Goal: Transaction & Acquisition: Book appointment/travel/reservation

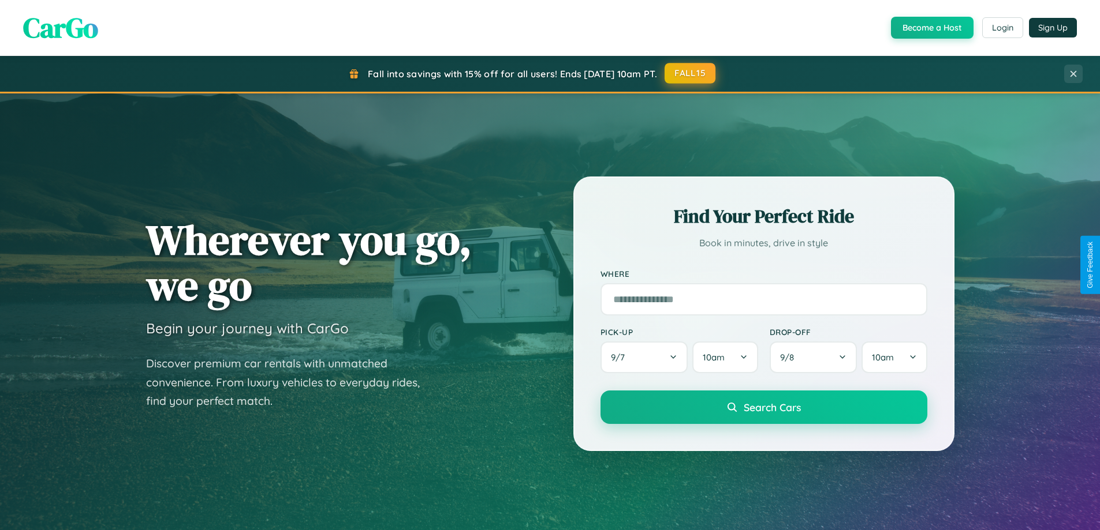
click at [690, 73] on button "FALL15" at bounding box center [689, 73] width 51 height 21
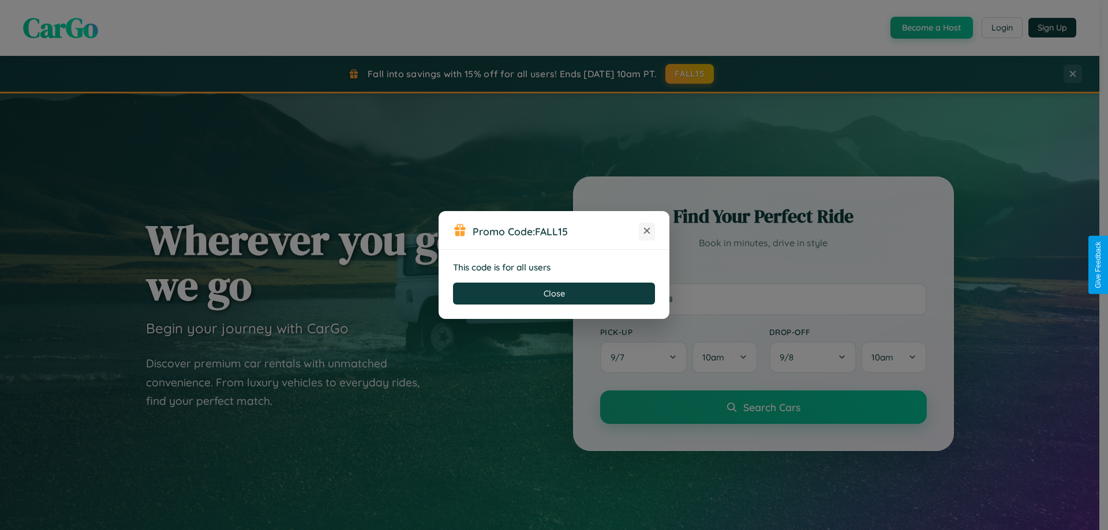
click at [647, 231] on icon at bounding box center [647, 231] width 12 height 12
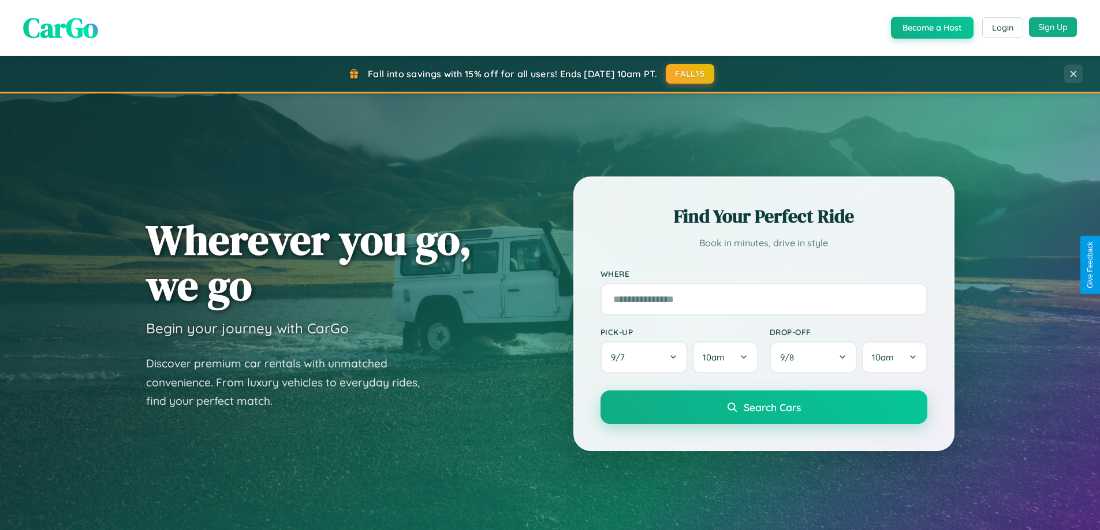
click at [1052, 27] on button "Sign Up" at bounding box center [1053, 27] width 48 height 20
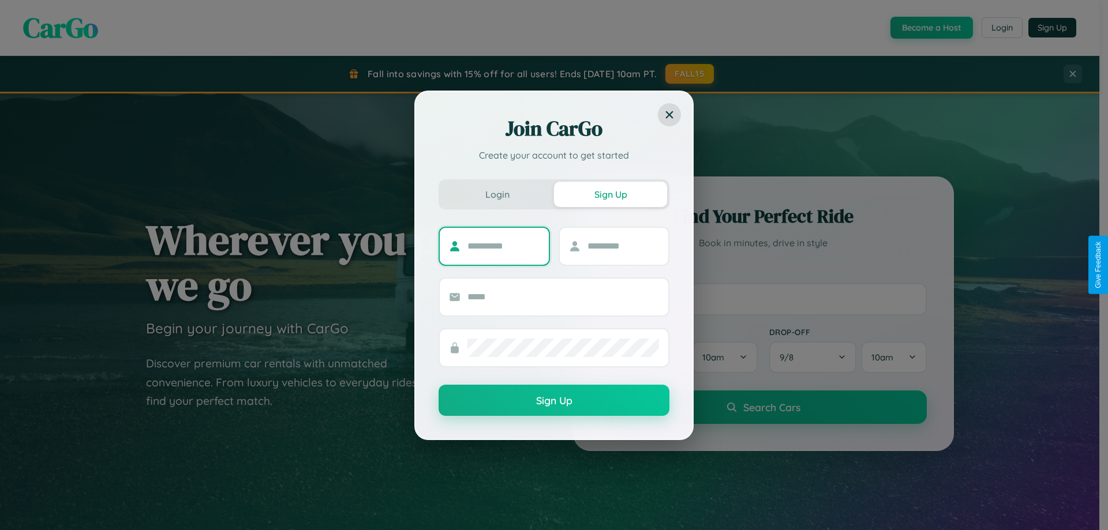
click at [503, 246] on input "text" at bounding box center [504, 246] width 72 height 18
type input "********"
click at [623, 246] on input "text" at bounding box center [624, 246] width 72 height 18
type input "*****"
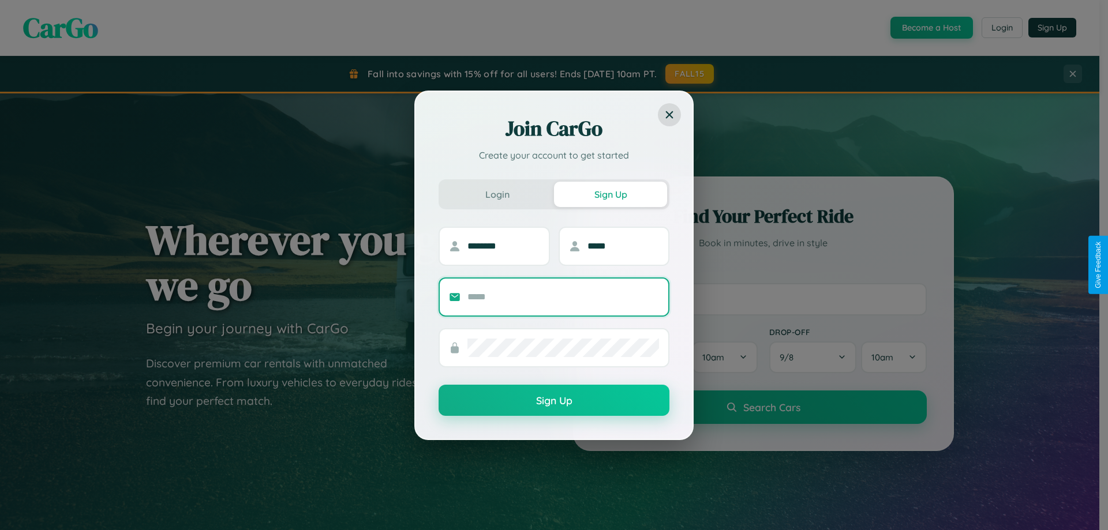
click at [563, 297] on input "text" at bounding box center [564, 297] width 192 height 18
type input "**********"
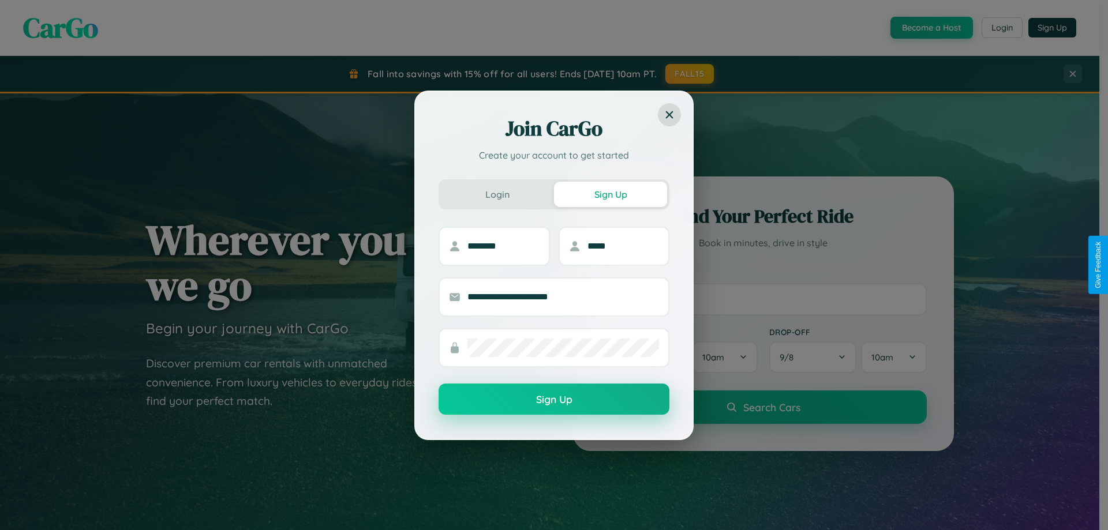
click at [554, 400] on button "Sign Up" at bounding box center [554, 399] width 231 height 31
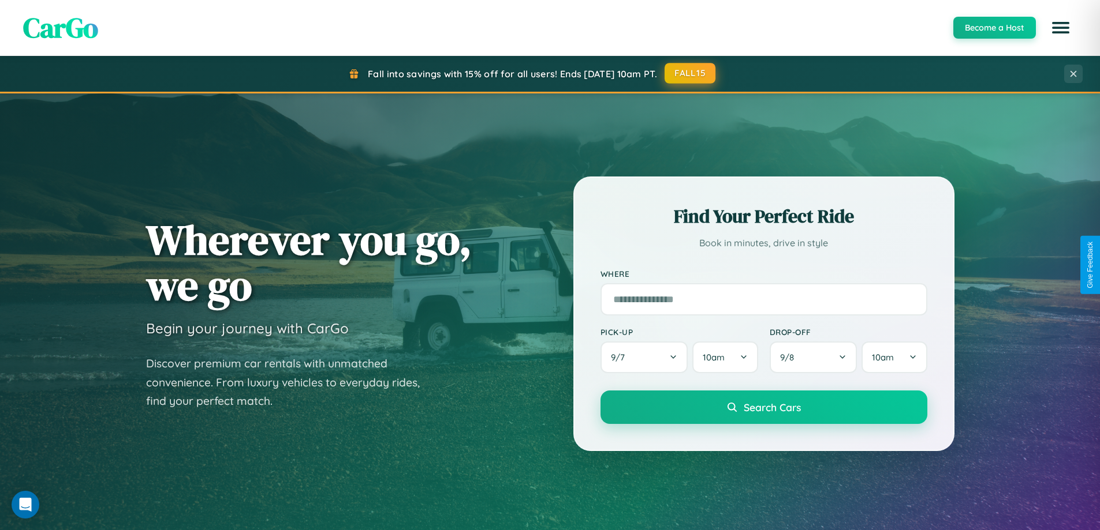
click at [690, 74] on button "FALL15" at bounding box center [689, 73] width 51 height 21
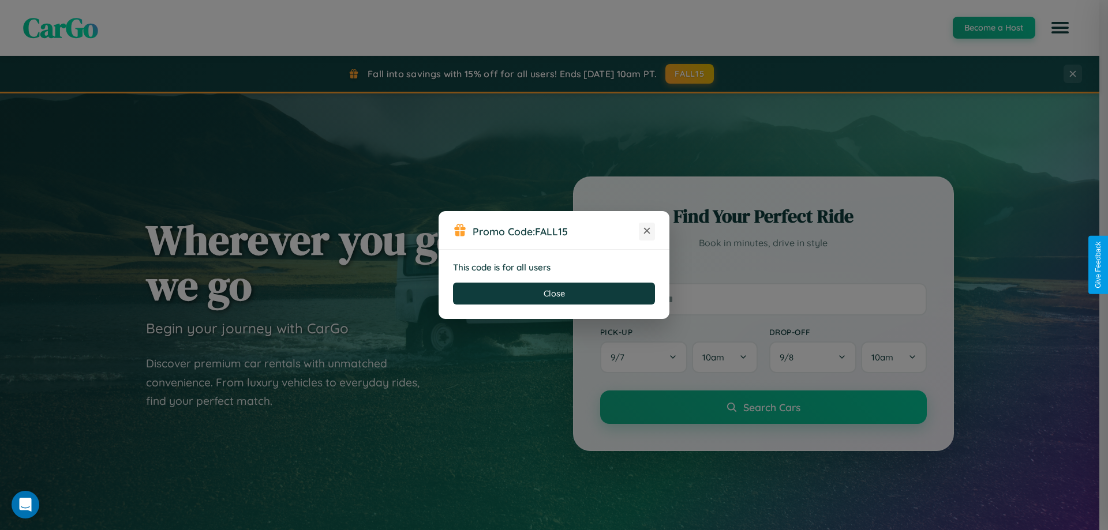
click at [647, 231] on icon at bounding box center [647, 231] width 12 height 12
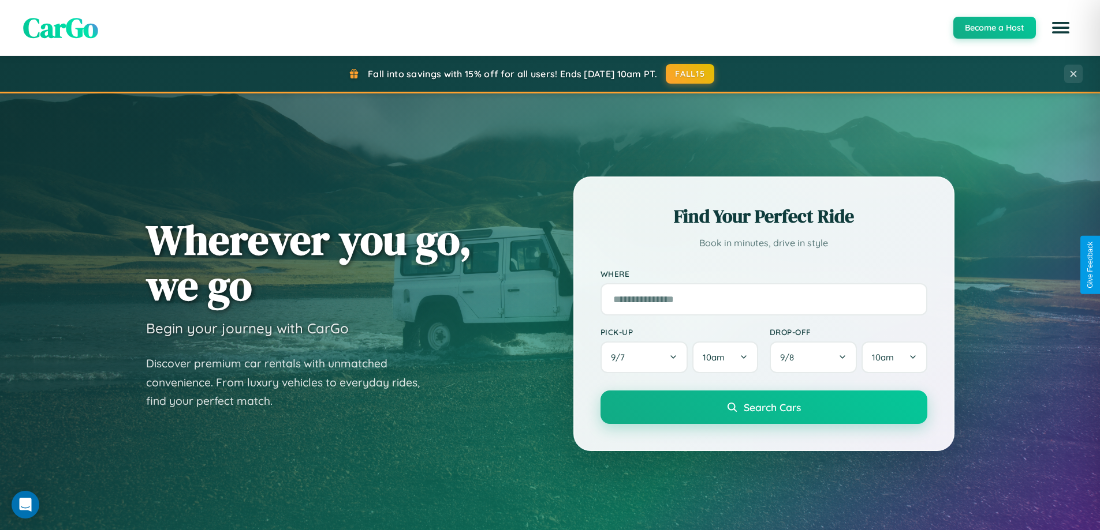
scroll to position [794, 0]
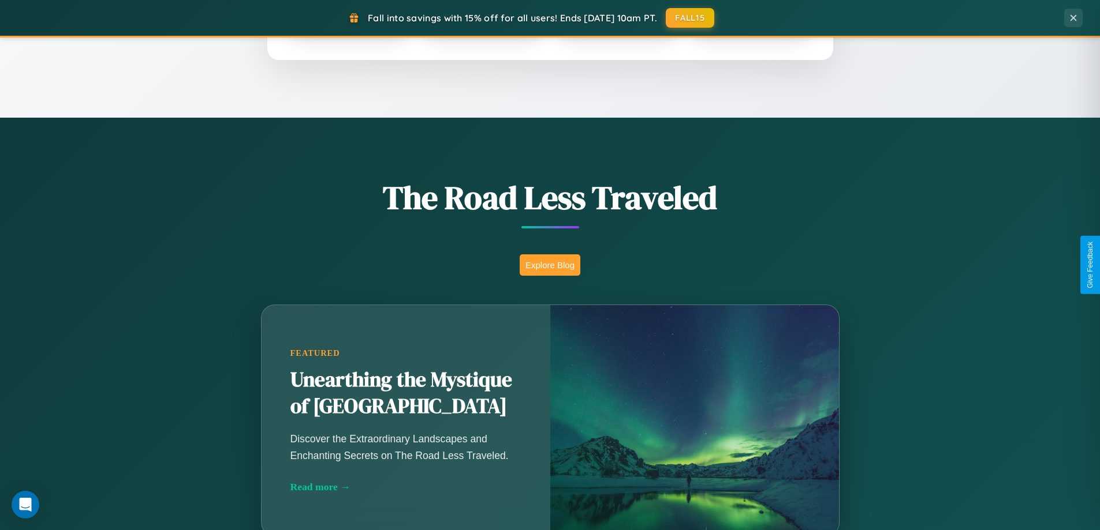
click at [549, 265] on button "Explore Blog" at bounding box center [549, 265] width 61 height 21
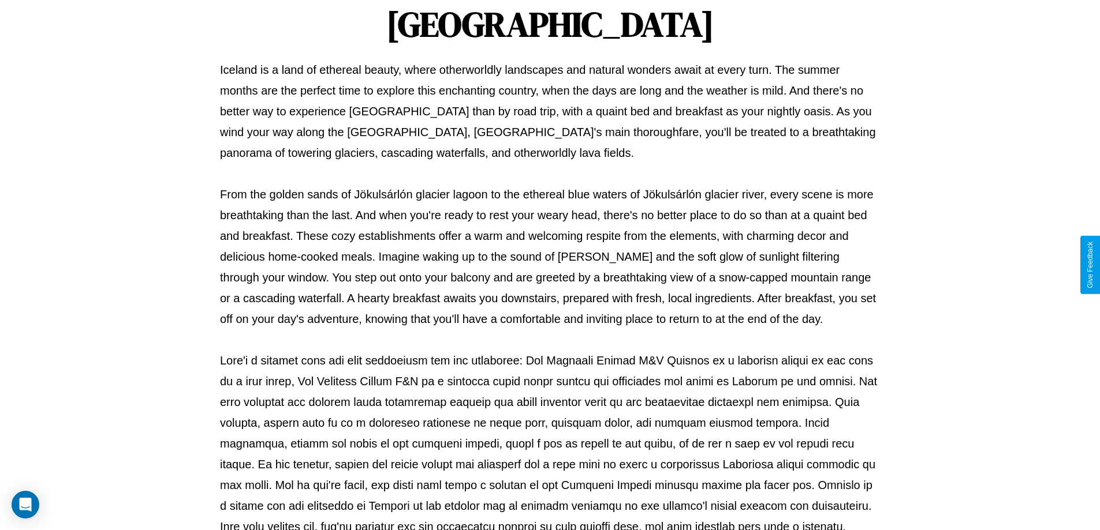
scroll to position [373, 0]
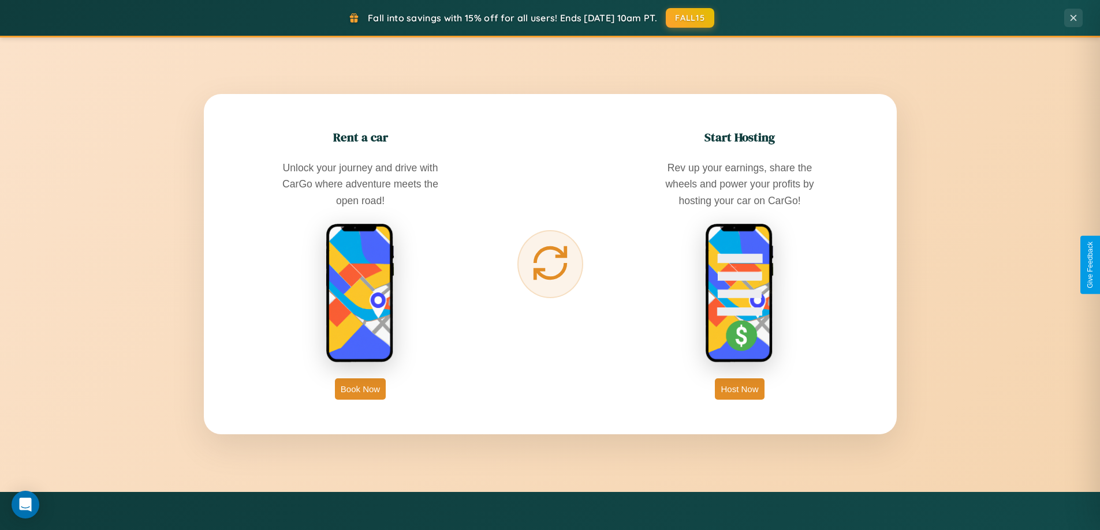
scroll to position [1854, 0]
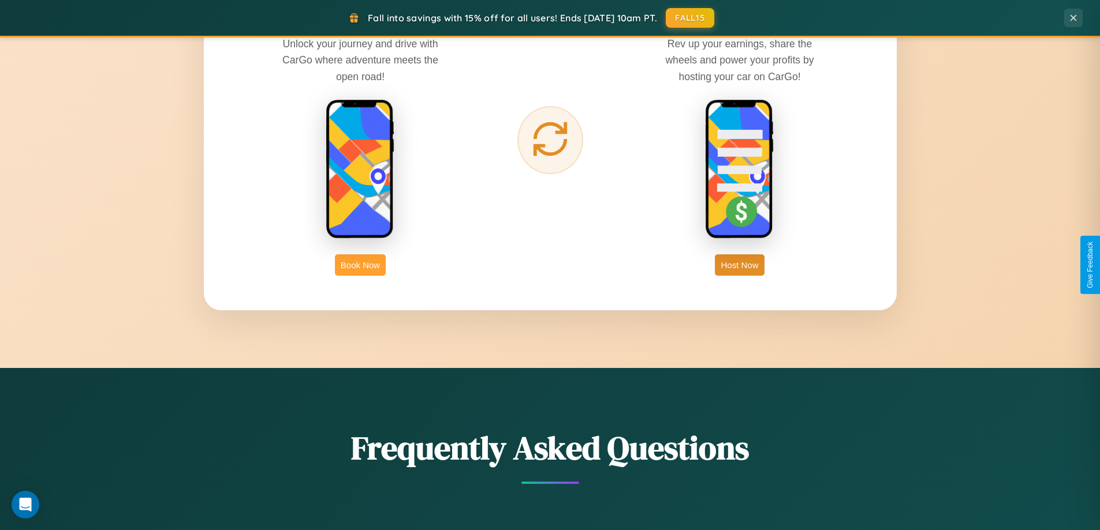
click at [360, 265] on button "Book Now" at bounding box center [360, 265] width 51 height 21
